Goal: Find specific page/section: Find specific page/section

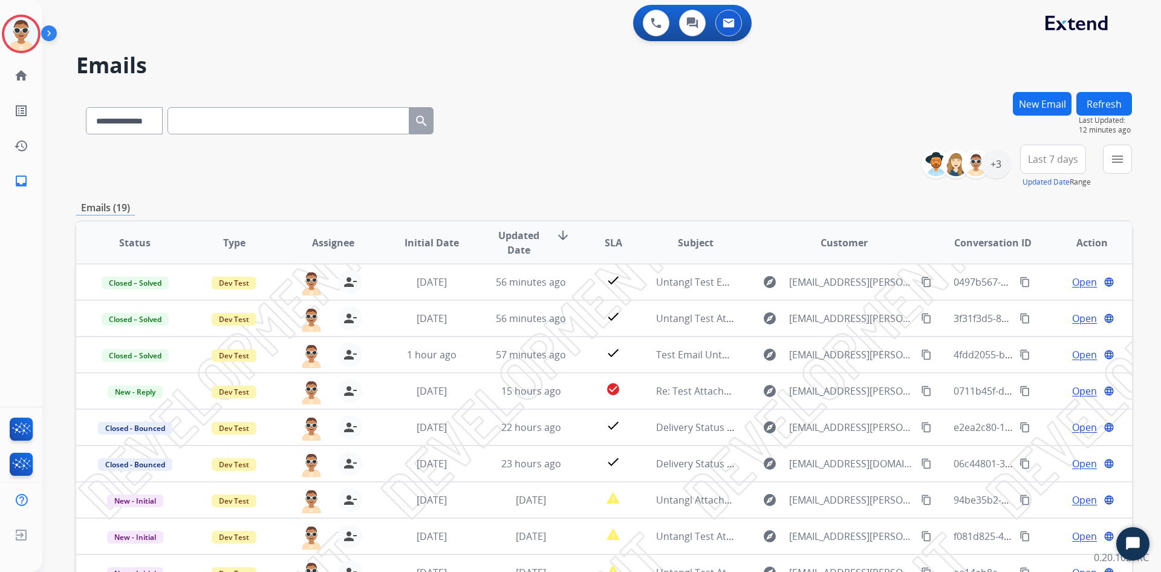
select select "**********"
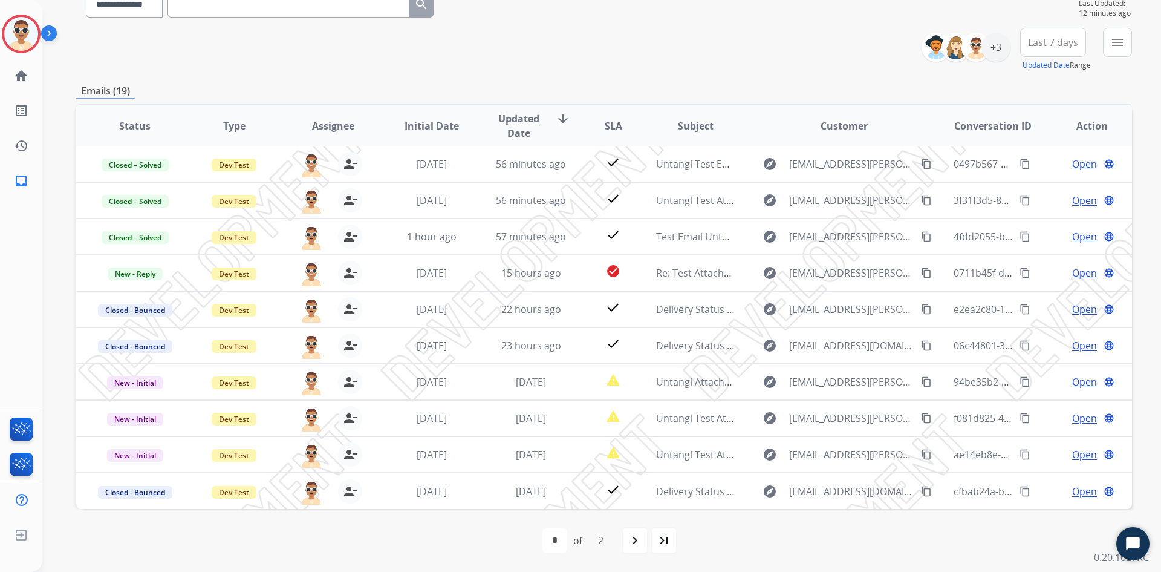
click at [653, 49] on div "**********" at bounding box center [604, 50] width 1056 height 44
